Goal: Contribute content

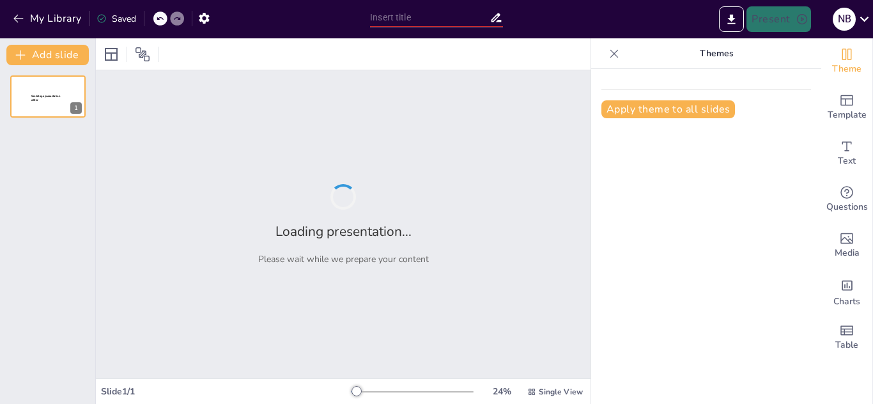
type input "Estrategias Educativas para la Protección de Derechos de Niños, Niñas y Adolesc…"
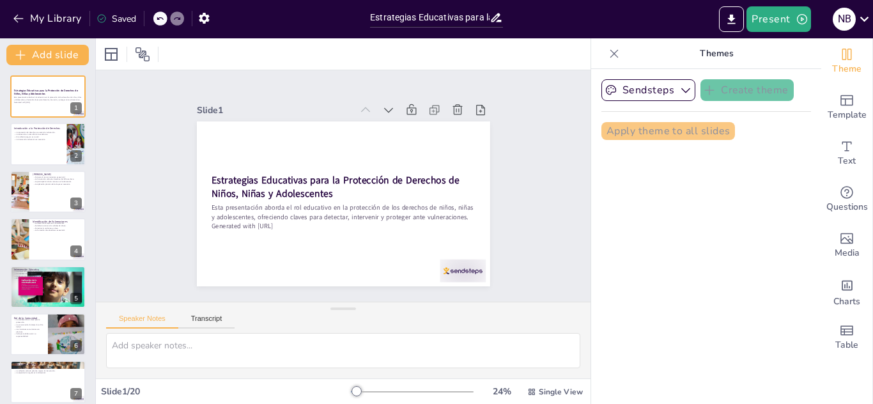
checkbox input "true"
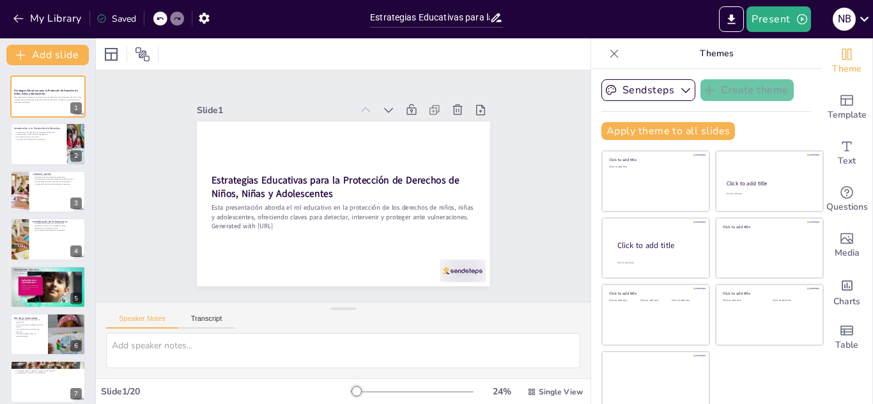
checkbox input "true"
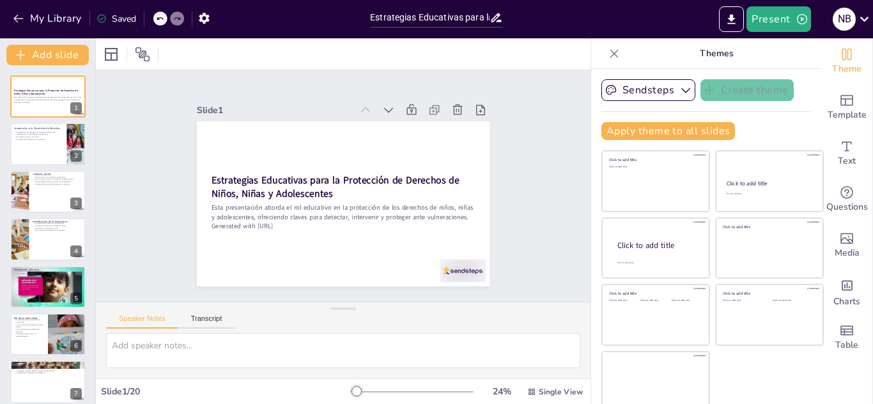
checkbox input "true"
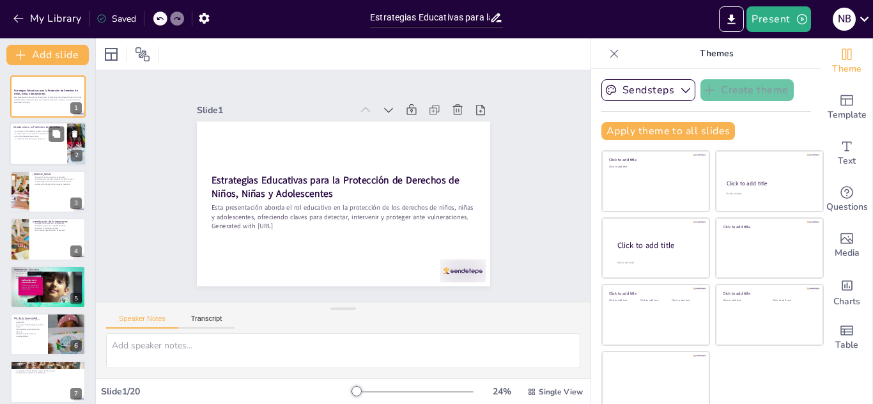
checkbox input "true"
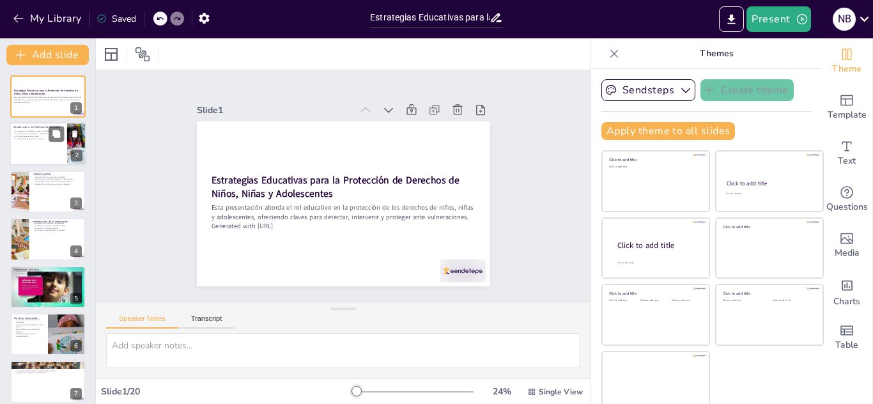
checkbox input "true"
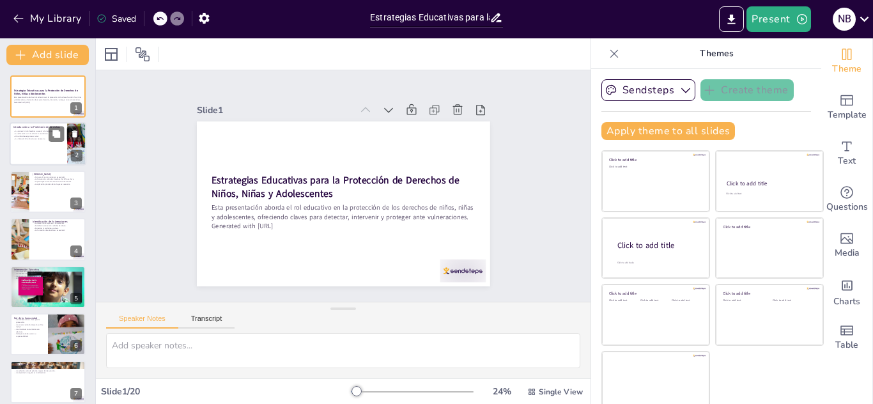
click at [43, 146] on div at bounding box center [48, 144] width 77 height 43
type textarea "La protección de los derechos de los menores debe ser una prioridad en el ámbit…"
checkbox input "true"
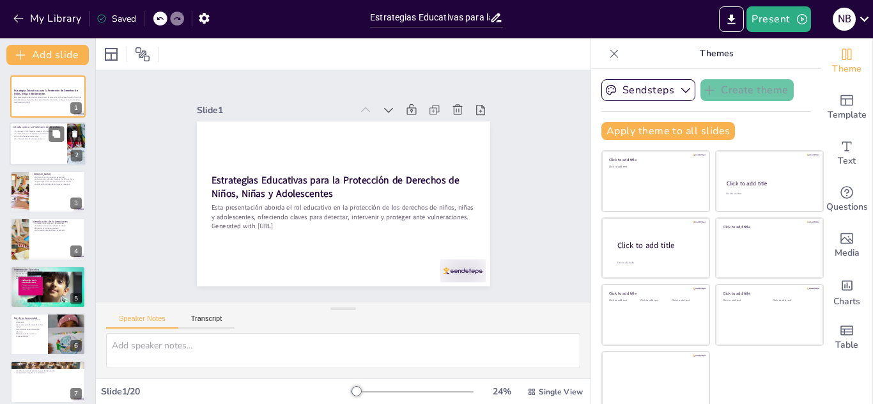
checkbox input "true"
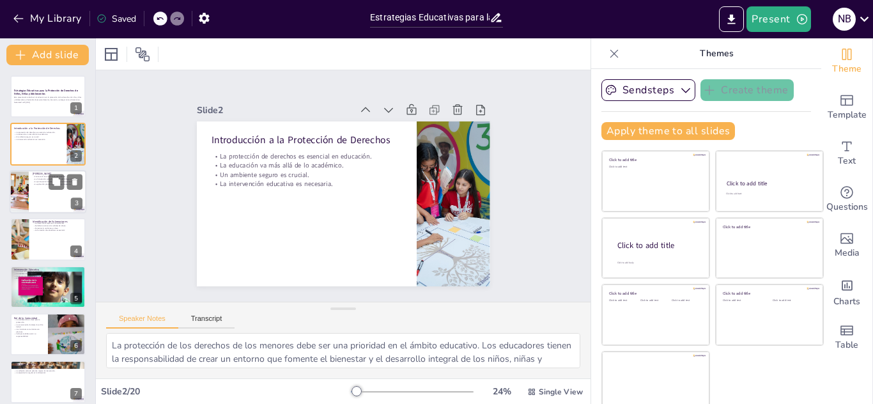
checkbox input "true"
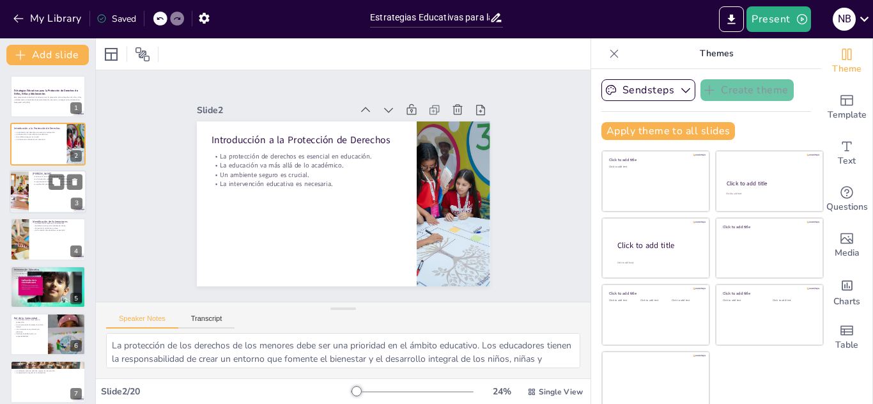
checkbox input "true"
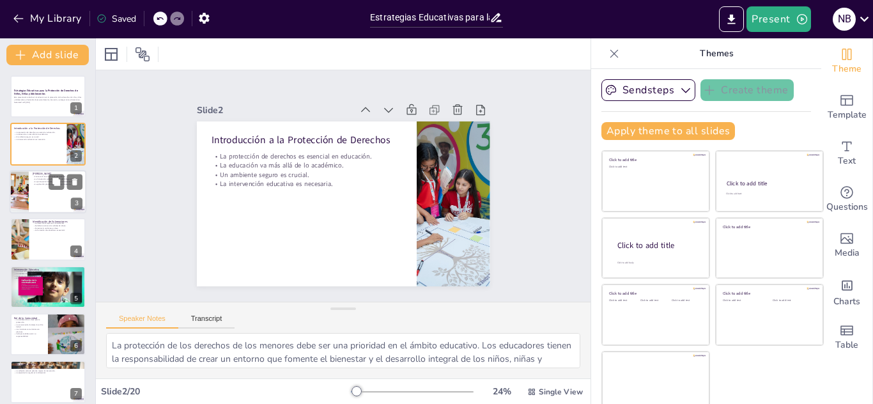
click at [46, 197] on div at bounding box center [48, 191] width 77 height 43
type textarea "Entender las leyes y convenios que protegen a los menores es crucial para los e…"
checkbox input "true"
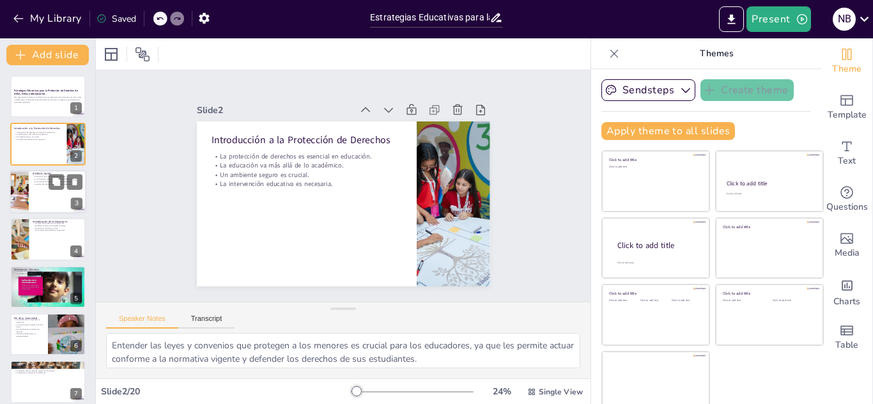
checkbox input "true"
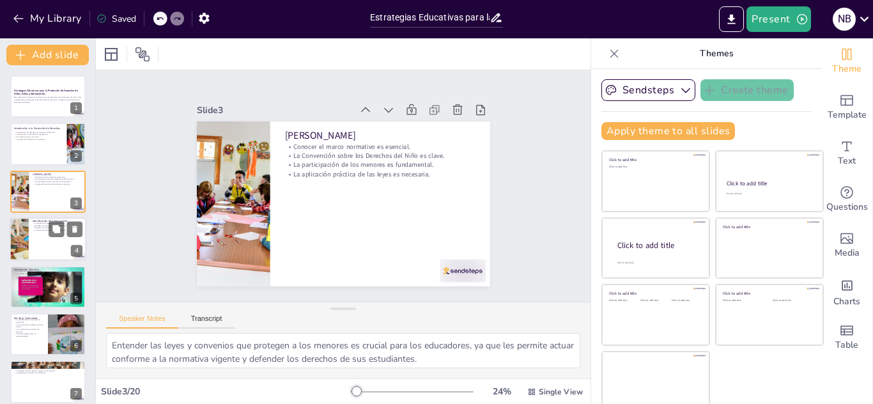
checkbox input "true"
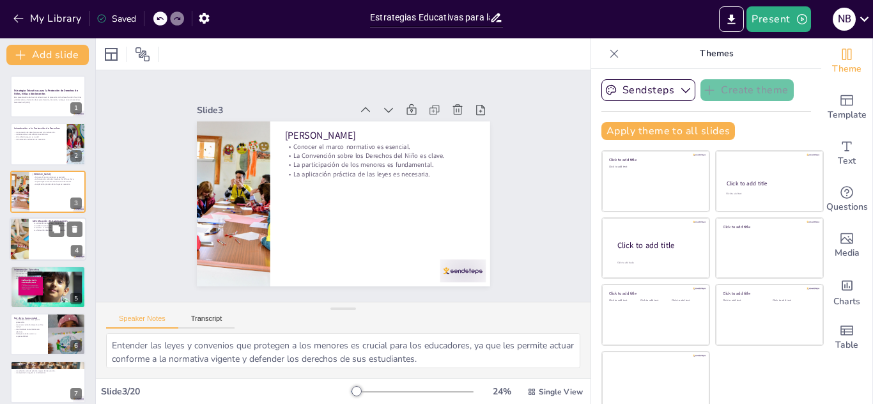
checkbox input "true"
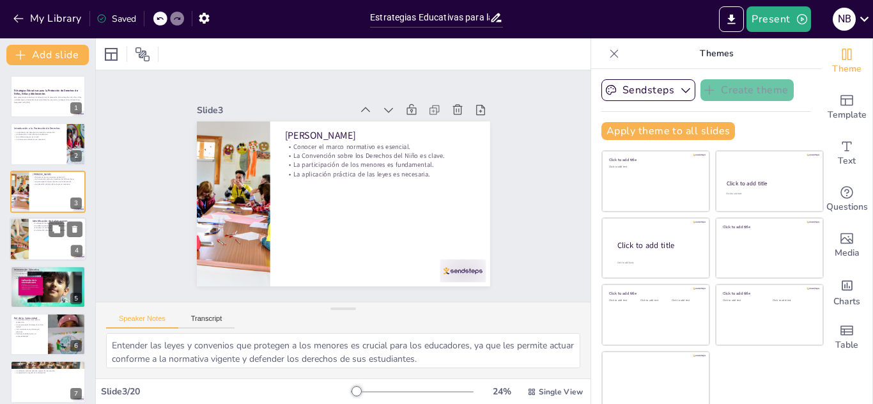
click at [45, 241] on div at bounding box center [48, 238] width 77 height 43
type textarea "Identificar vulneraciones a tiempo puede prevenir situaciones más graves. Los e…"
checkbox input "true"
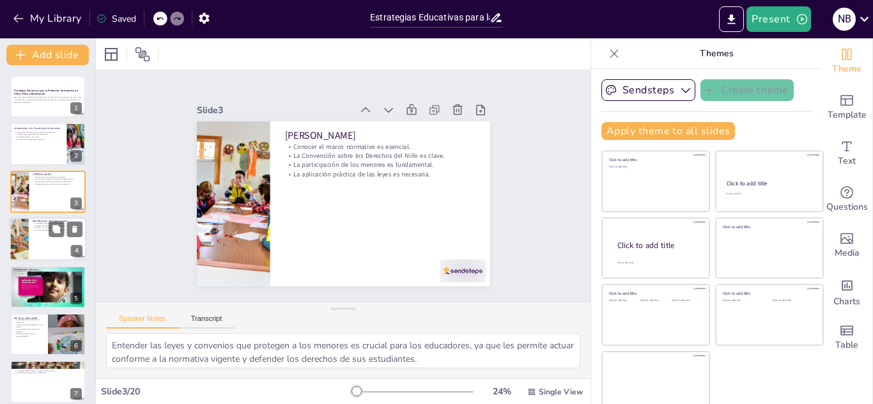
checkbox input "true"
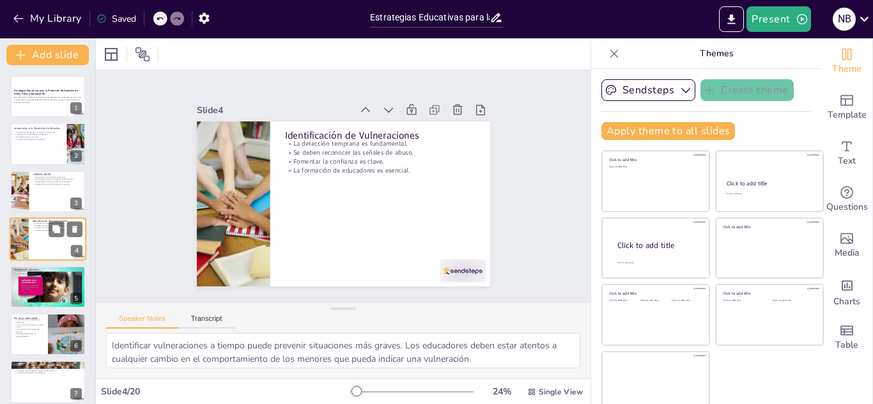
scroll to position [4, 0]
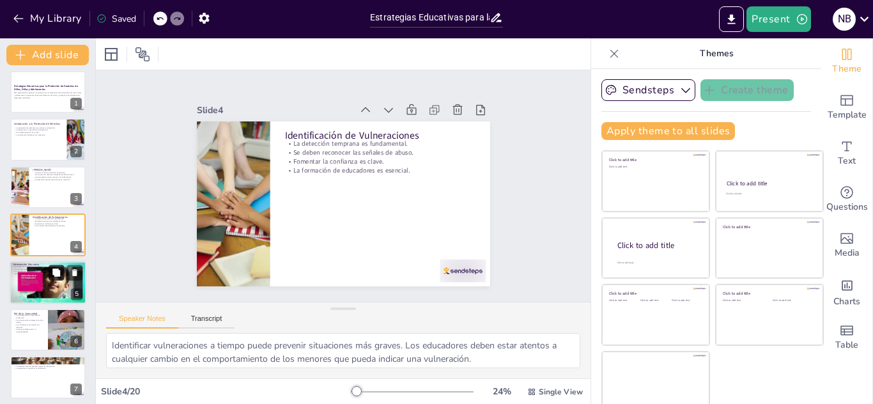
checkbox input "true"
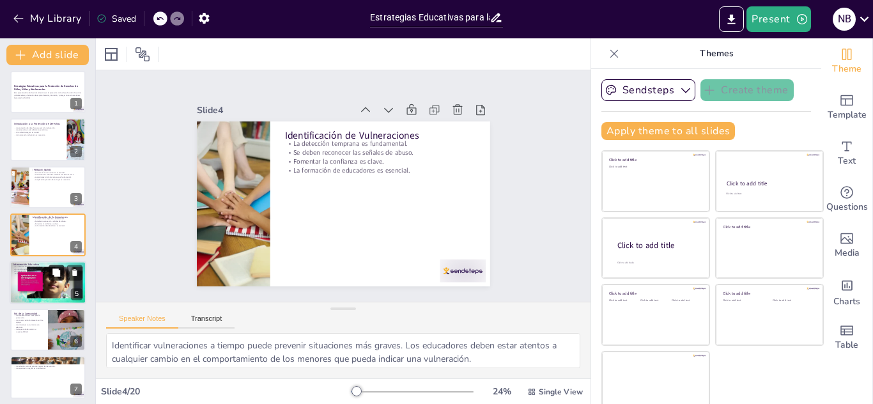
checkbox input "true"
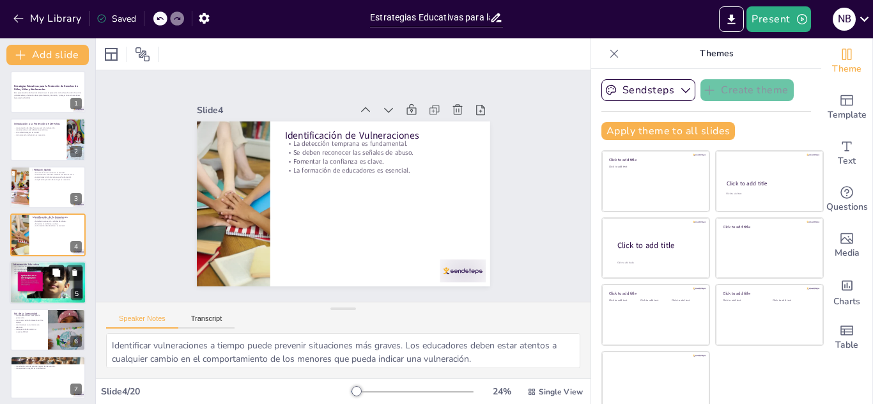
checkbox input "true"
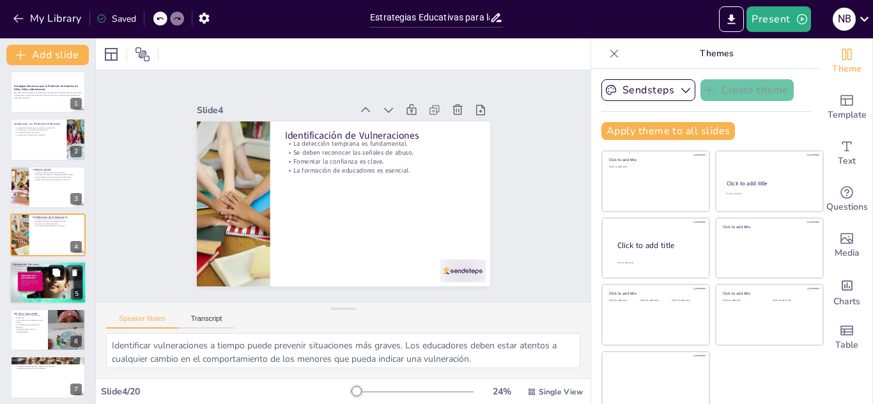
click at [49, 272] on button at bounding box center [56, 272] width 15 height 15
type textarea "Actuar con empatía permite que los educadores conecten con los menores y les br…"
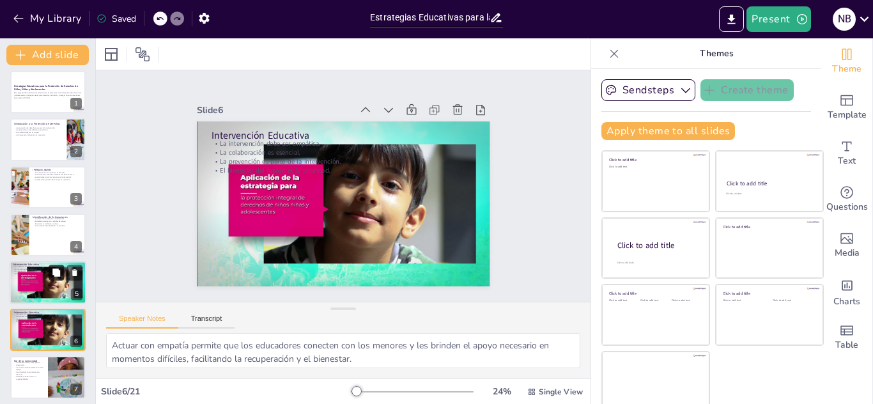
checkbox input "true"
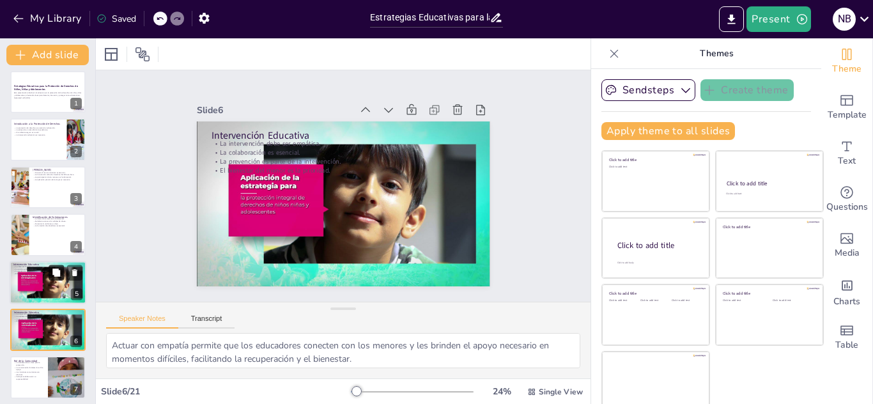
scroll to position [100, 0]
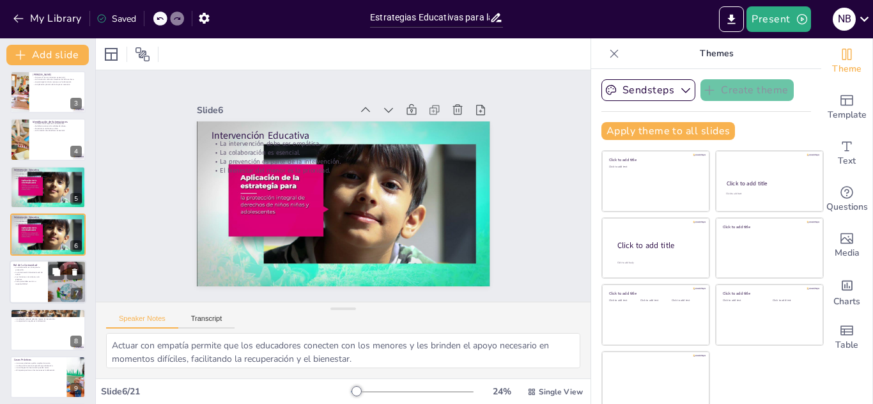
checkbox input "true"
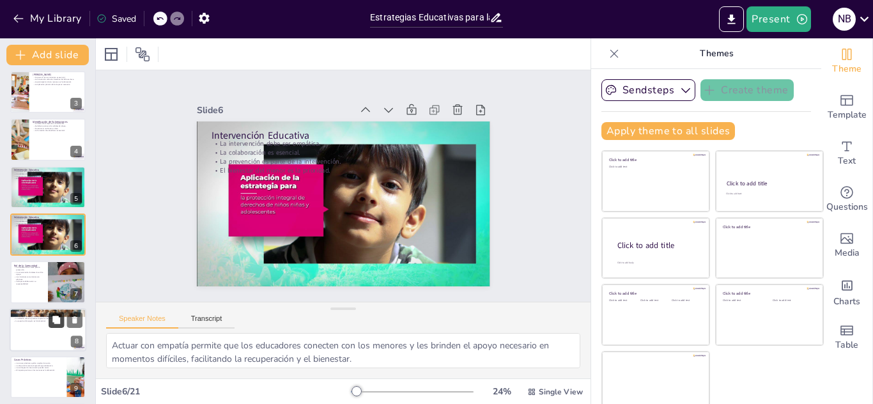
checkbox input "true"
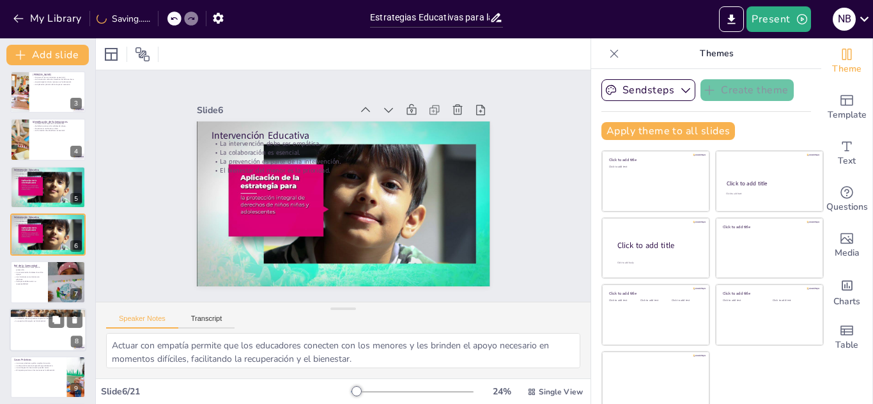
checkbox input "true"
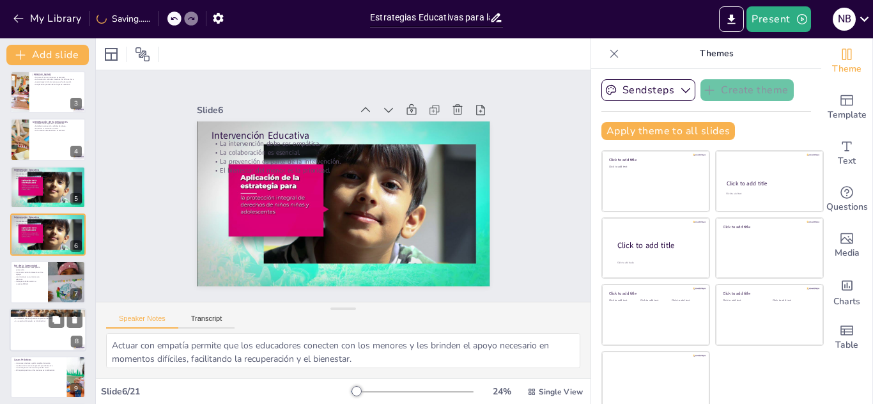
click at [43, 332] on div at bounding box center [48, 329] width 77 height 43
type textarea "Mantenerse al día con las leyes y políticas relacionadas con los derechos de la…"
checkbox input "true"
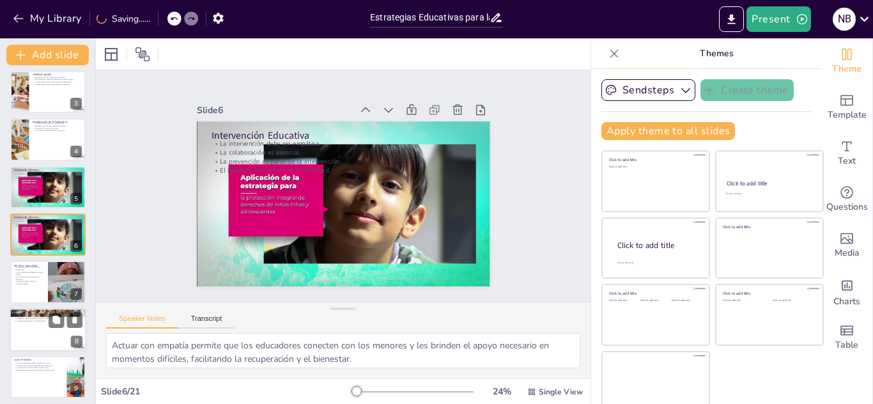
checkbox input "true"
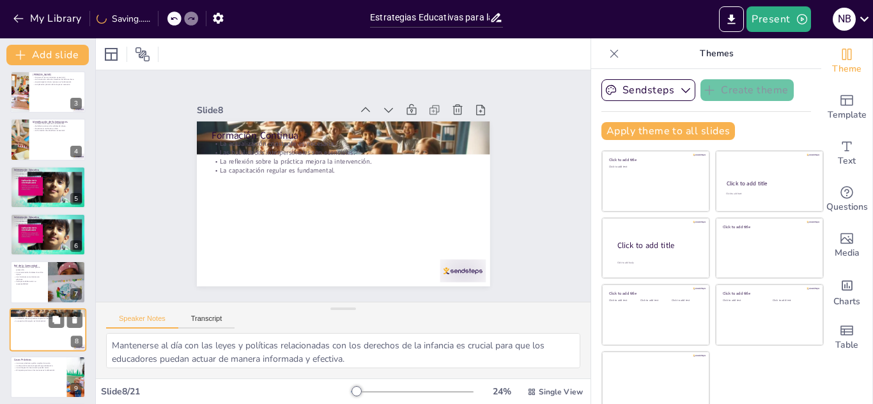
scroll to position [195, 0]
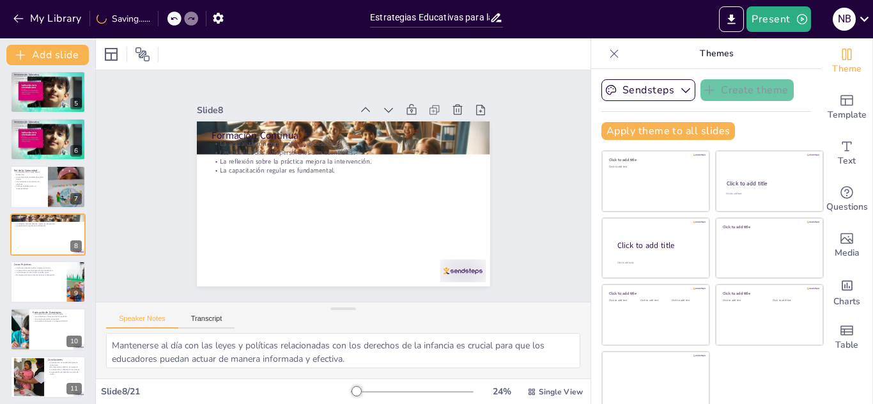
checkbox input "true"
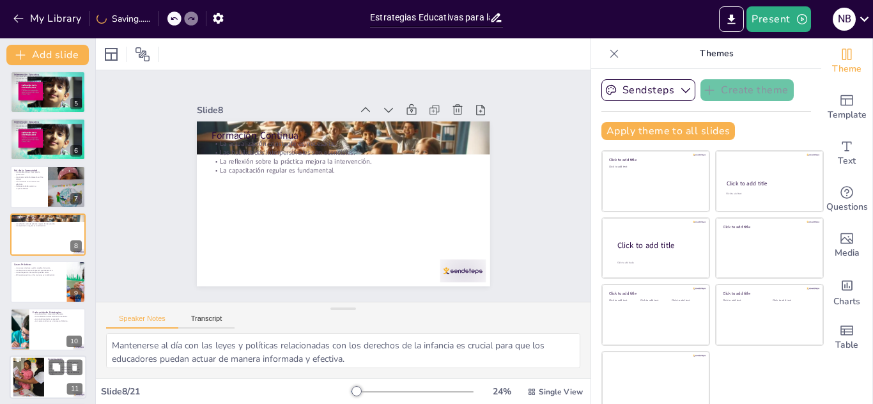
checkbox input "true"
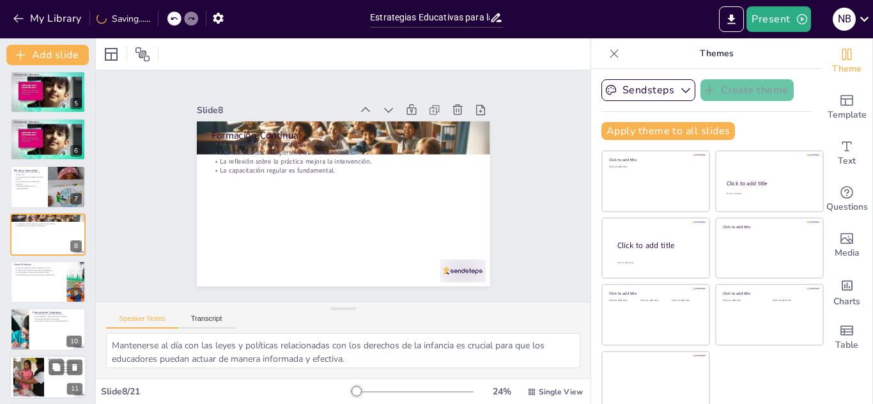
click at [27, 361] on div at bounding box center [29, 376] width 68 height 39
type textarea "La educación es la base para promover y proteger los derechos de los menores, y…"
checkbox input "true"
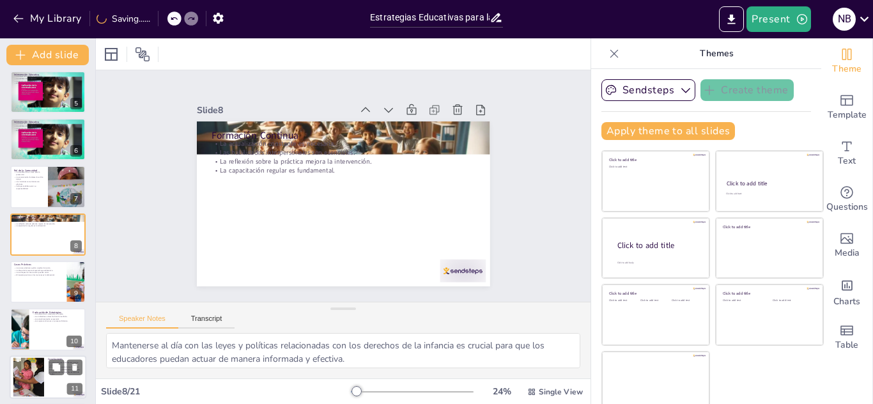
checkbox input "true"
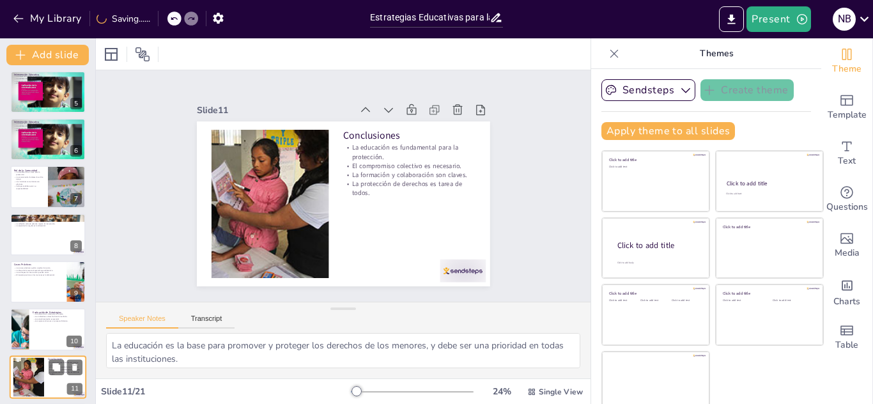
scroll to position [337, 0]
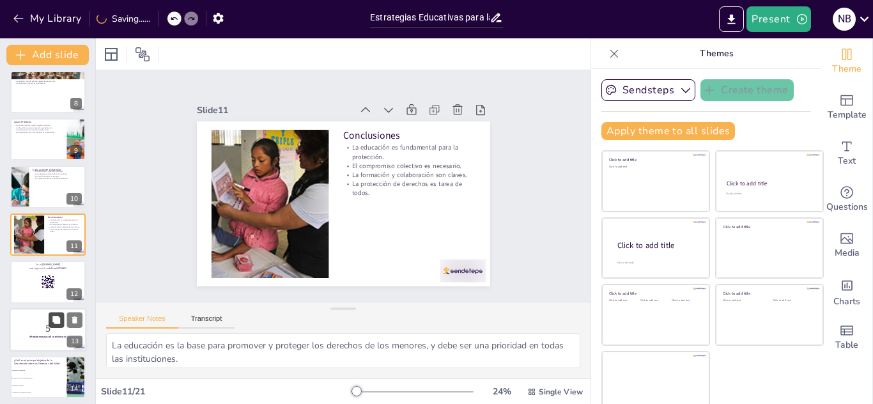
checkbox input "true"
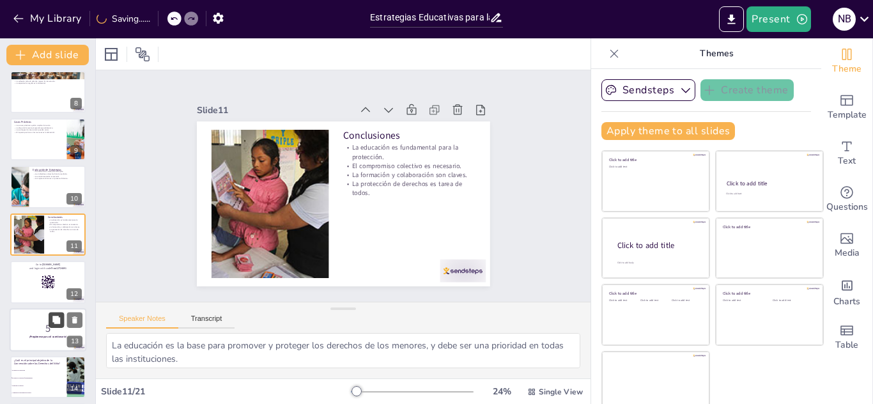
checkbox input "true"
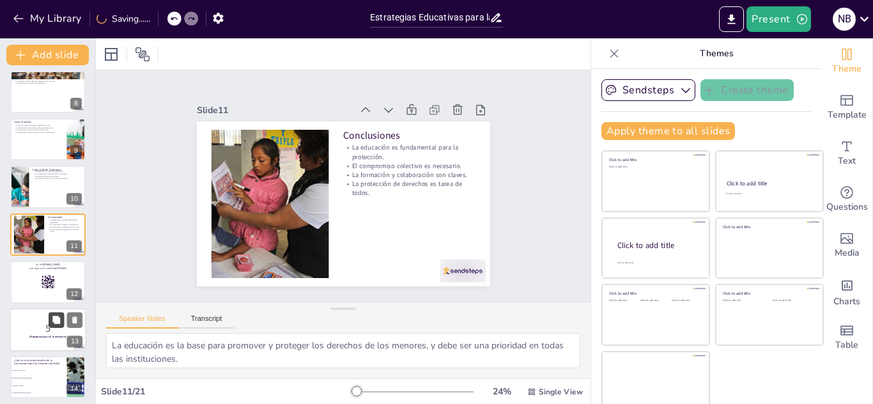
checkbox input "true"
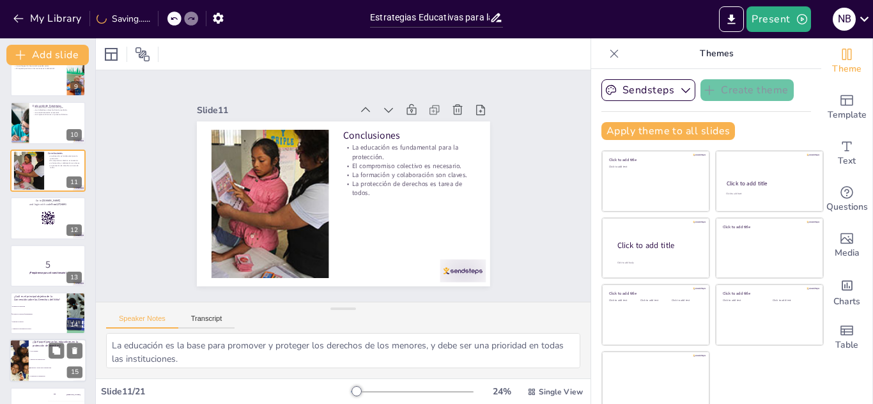
checkbox input "true"
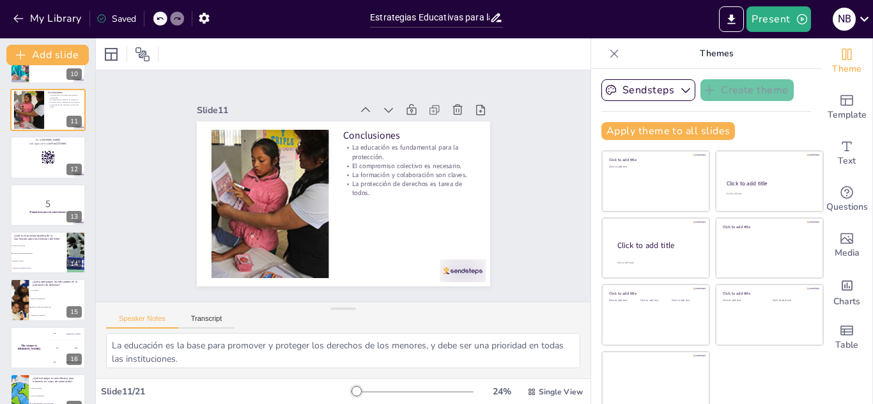
checkbox input "true"
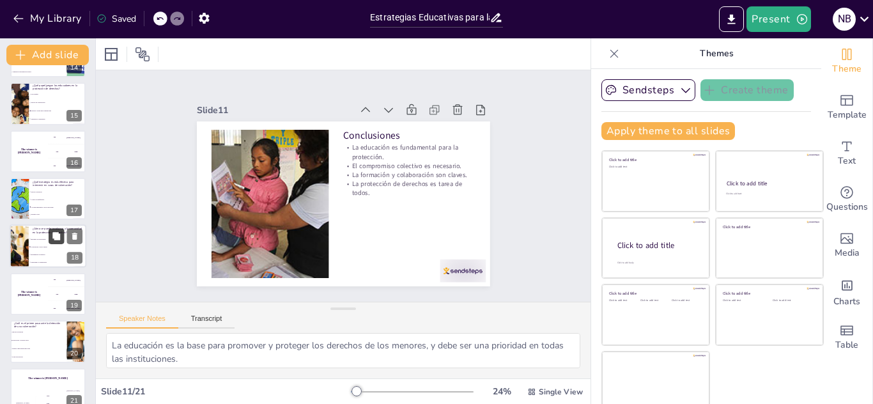
checkbox input "true"
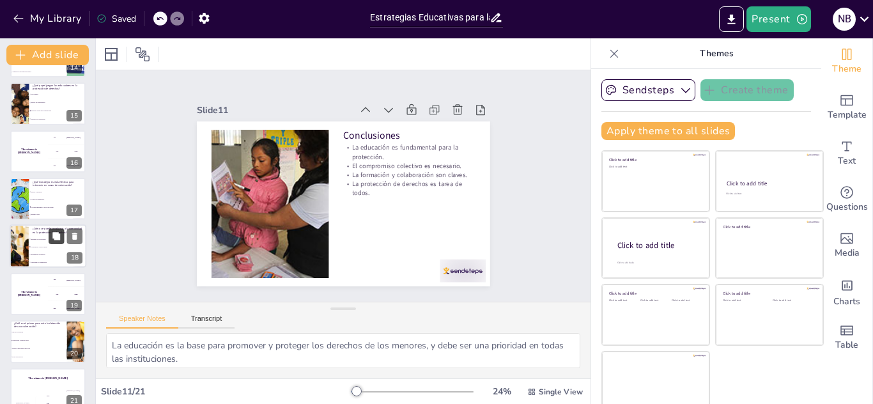
checkbox input "true"
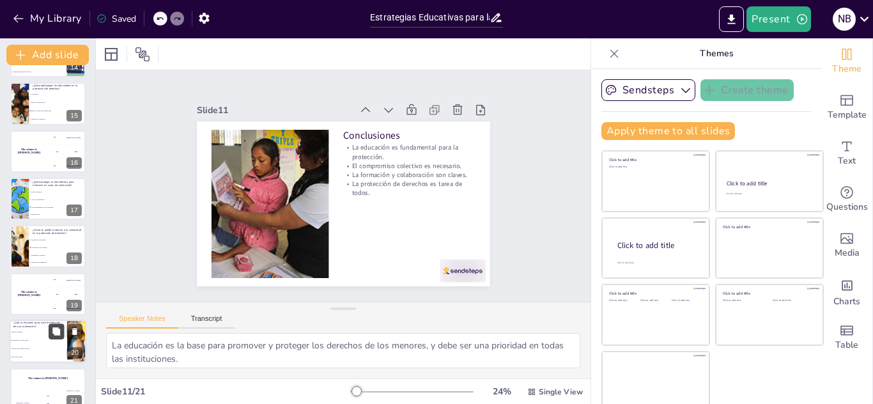
scroll to position [675, 0]
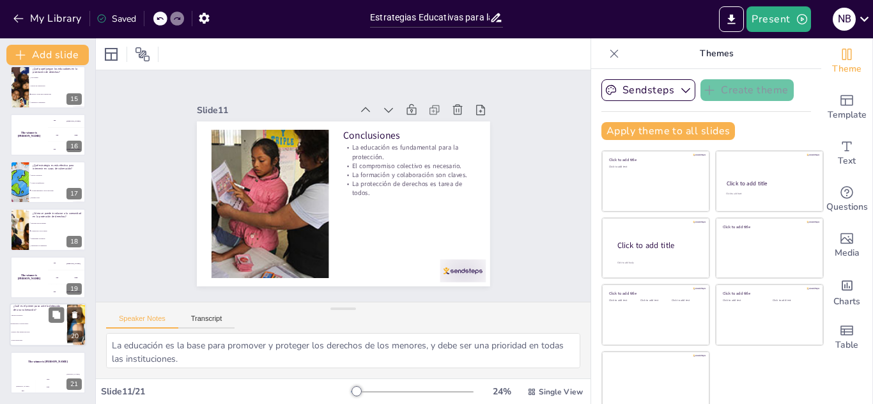
checkbox input "true"
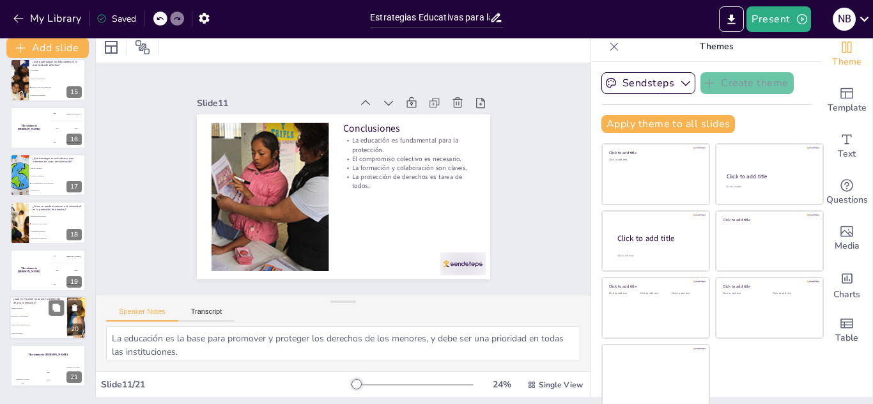
scroll to position [8, 0]
checkbox input "true"
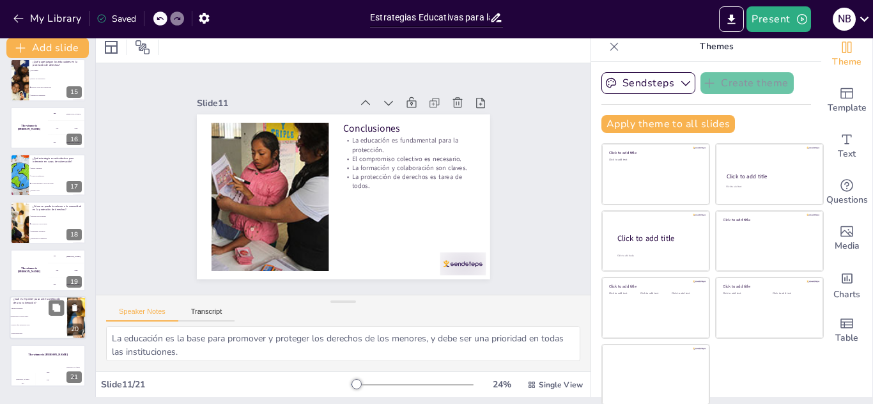
checkbox input "true"
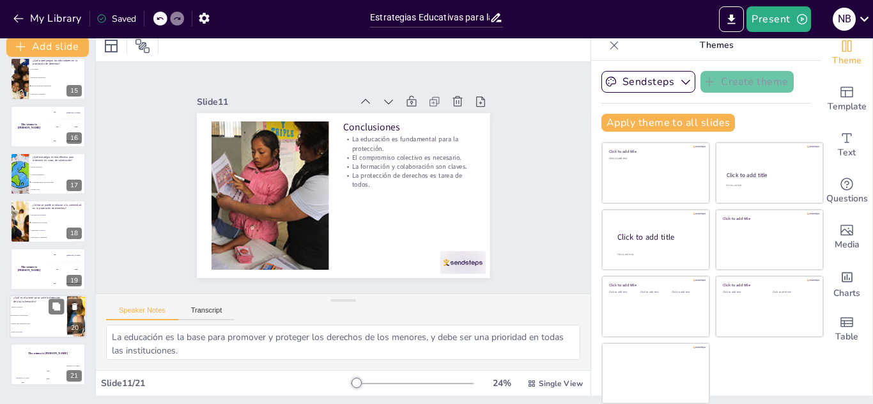
checkbox input "true"
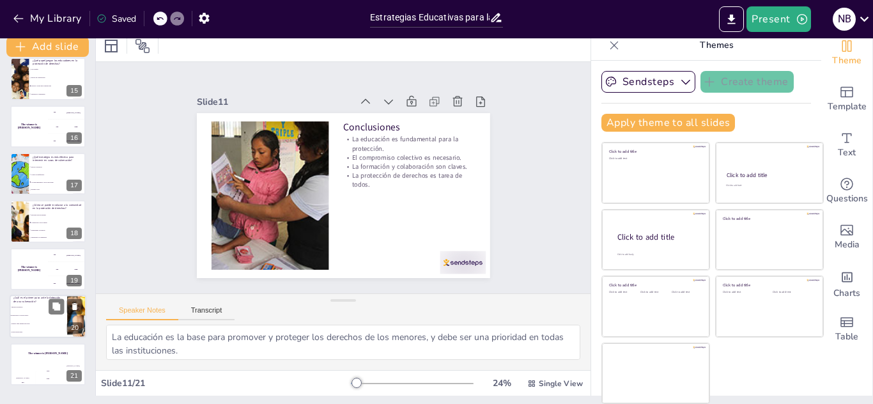
checkbox input "true"
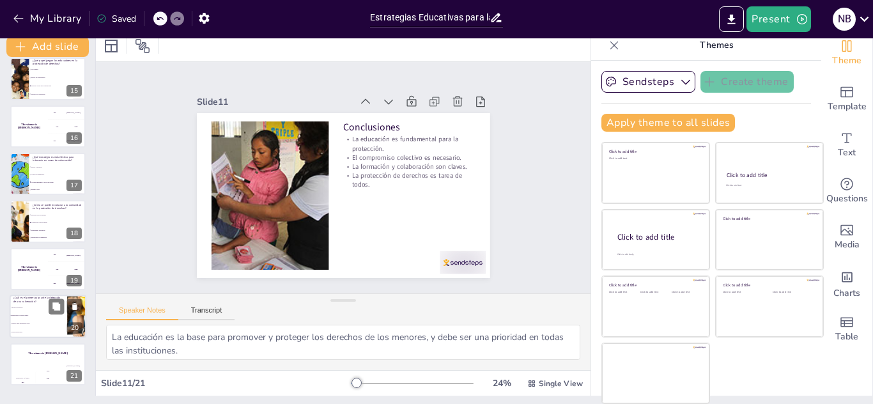
checkbox input "true"
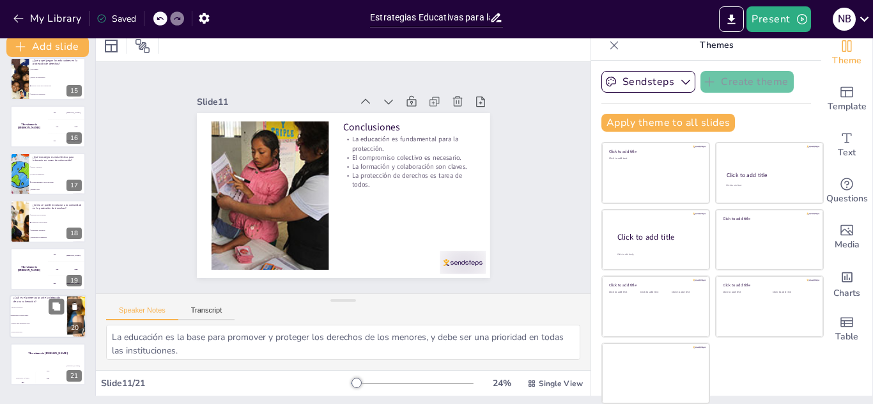
checkbox input "true"
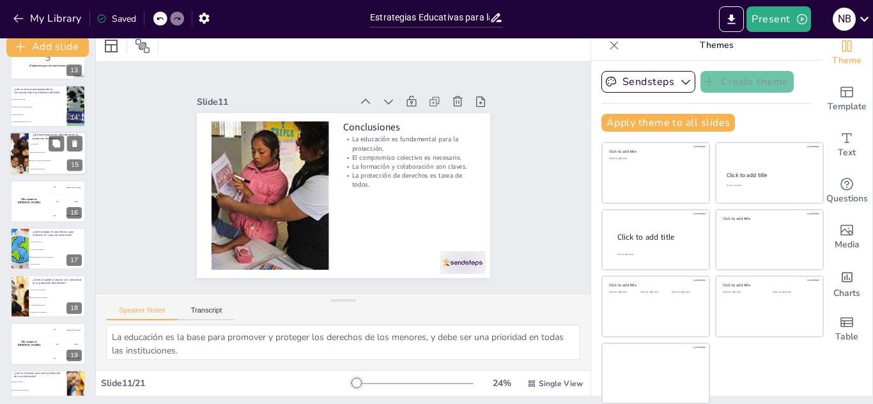
checkbox input "true"
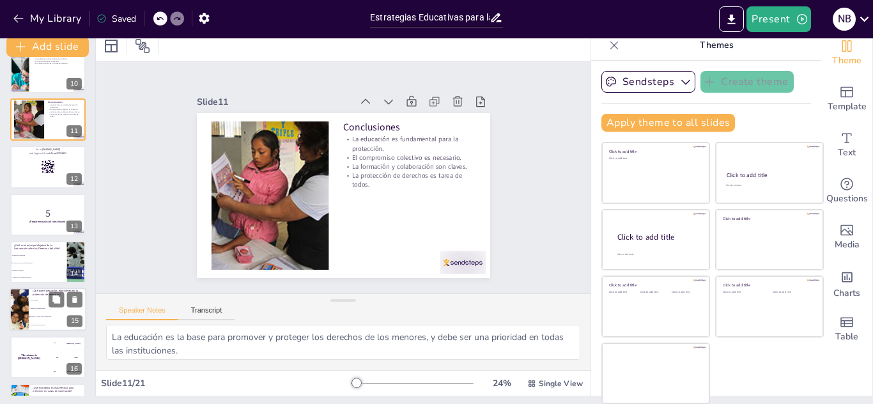
checkbox input "true"
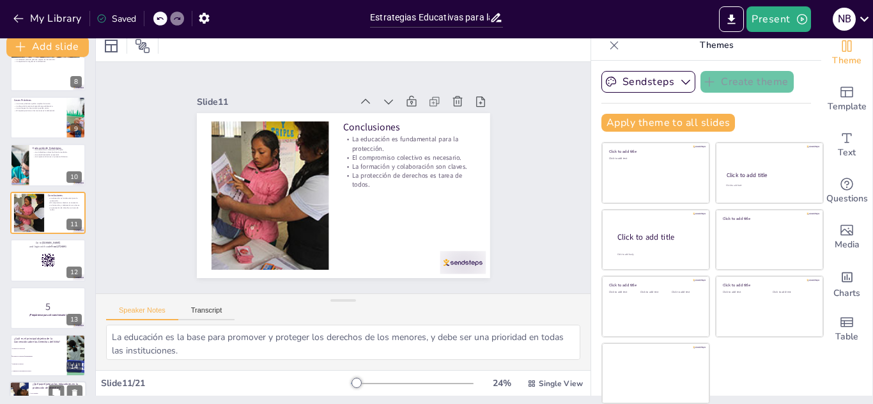
checkbox input "true"
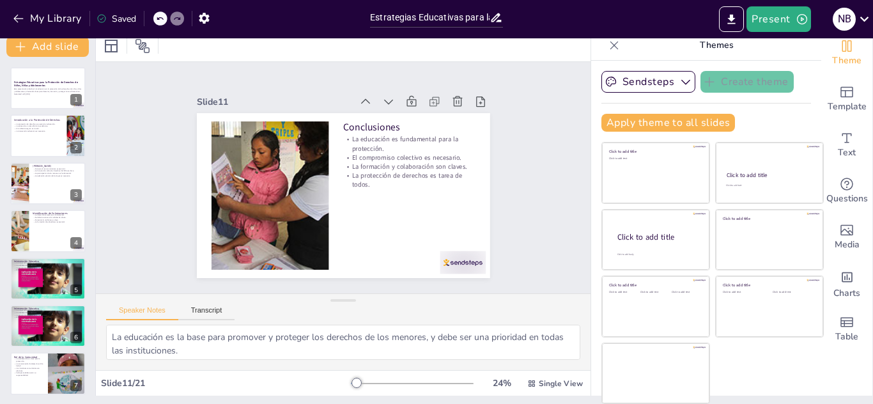
scroll to position [0, 0]
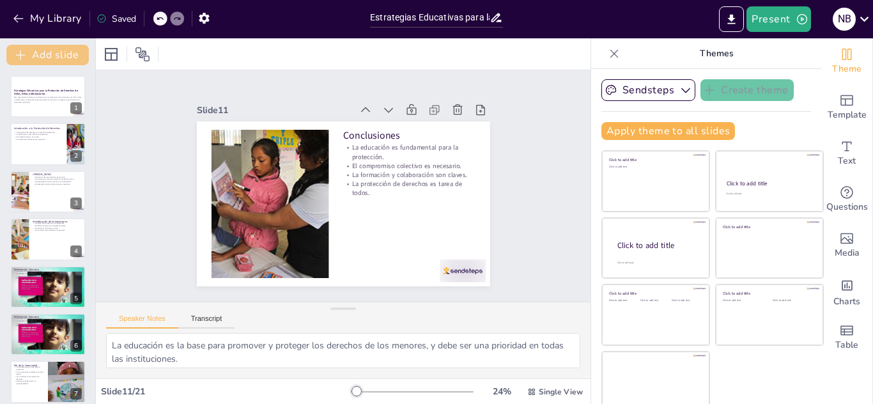
click at [42, 49] on button "Add slide" at bounding box center [47, 55] width 82 height 20
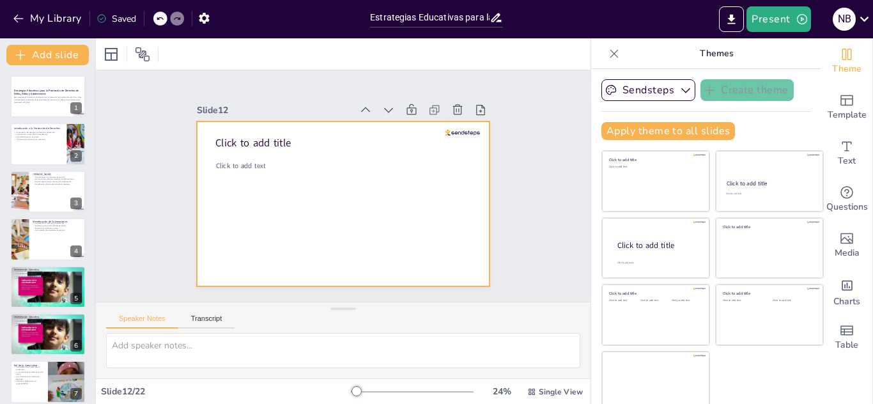
click at [341, 204] on div at bounding box center [331, 172] width 329 height 319
click at [610, 52] on icon at bounding box center [614, 53] width 8 height 8
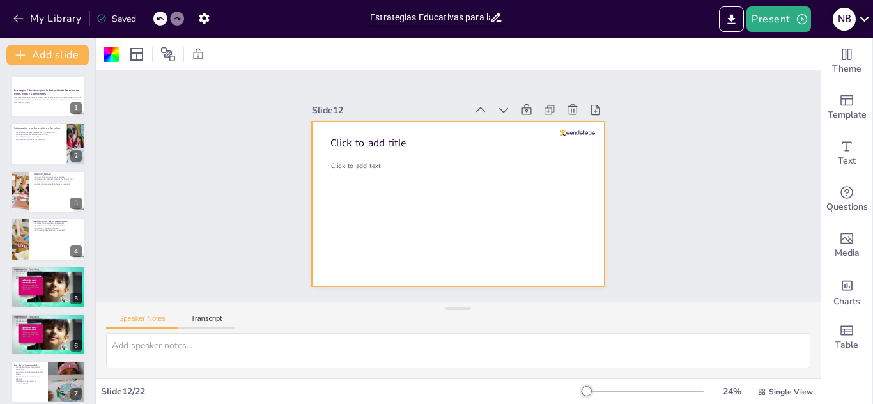
click at [857, 20] on icon at bounding box center [864, 18] width 17 height 17
